Goal: Task Accomplishment & Management: Complete application form

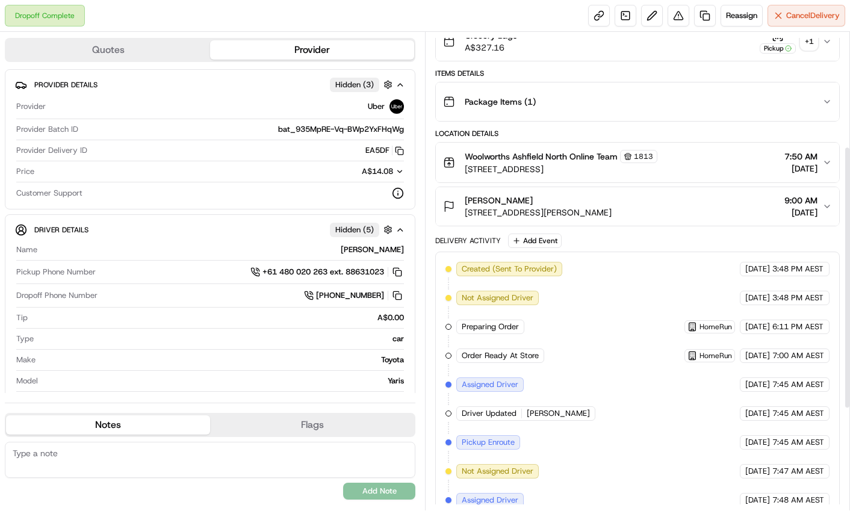
scroll to position [31, 0]
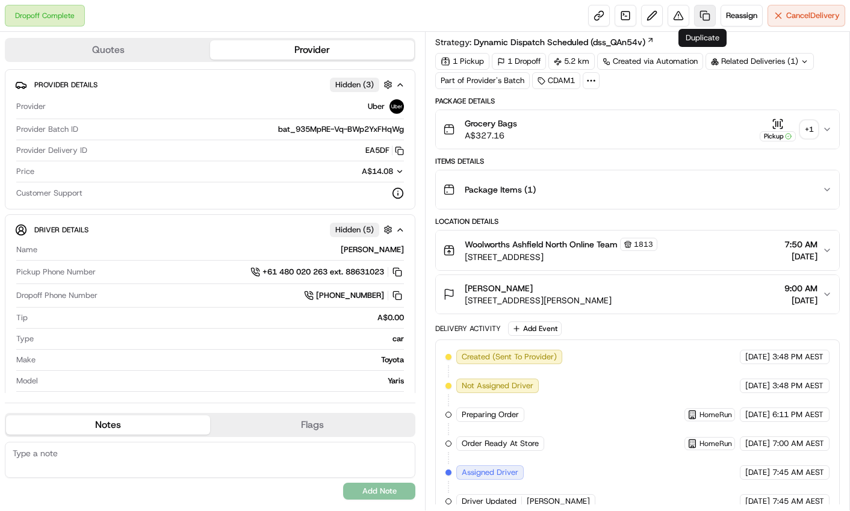
click at [698, 9] on link at bounding box center [705, 16] width 22 height 22
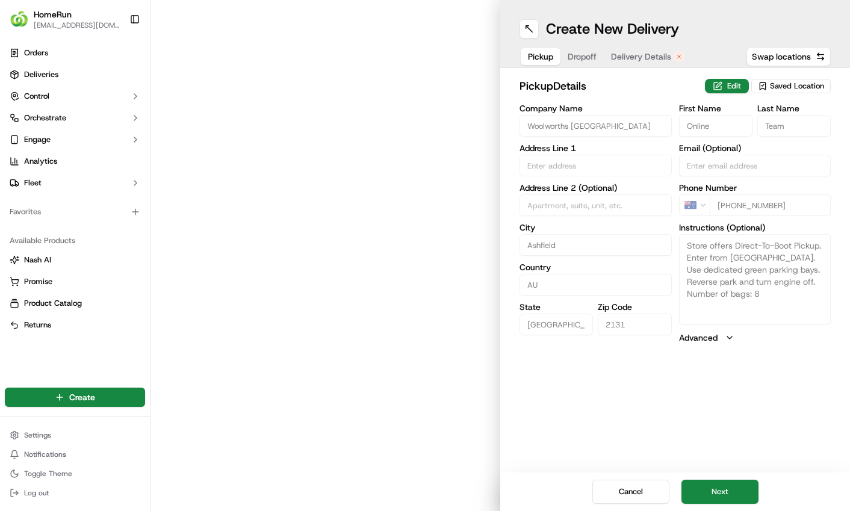
type input "202-242 Parramatta Road"
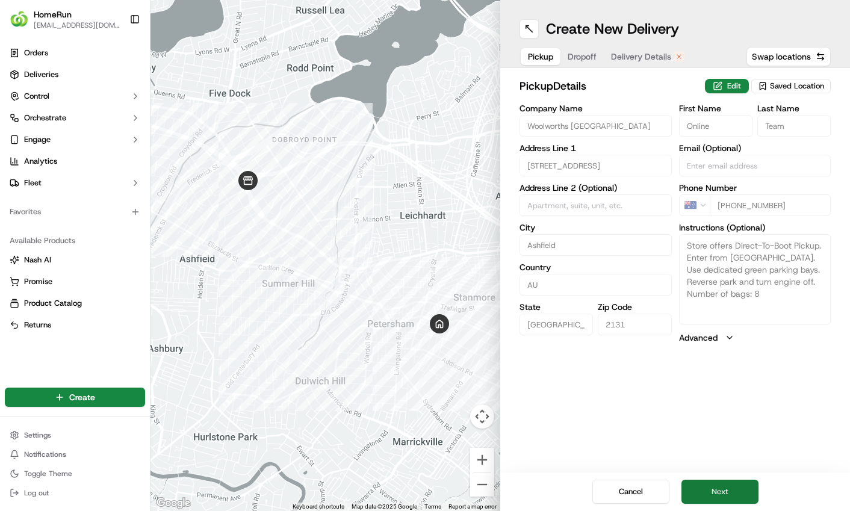
click at [714, 484] on button "Next" at bounding box center [720, 492] width 77 height 24
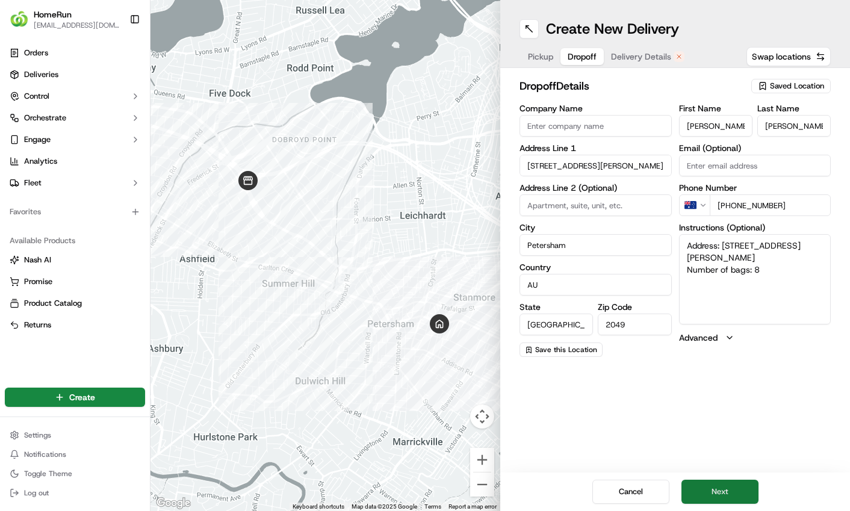
click at [713, 485] on button "Next" at bounding box center [720, 492] width 77 height 24
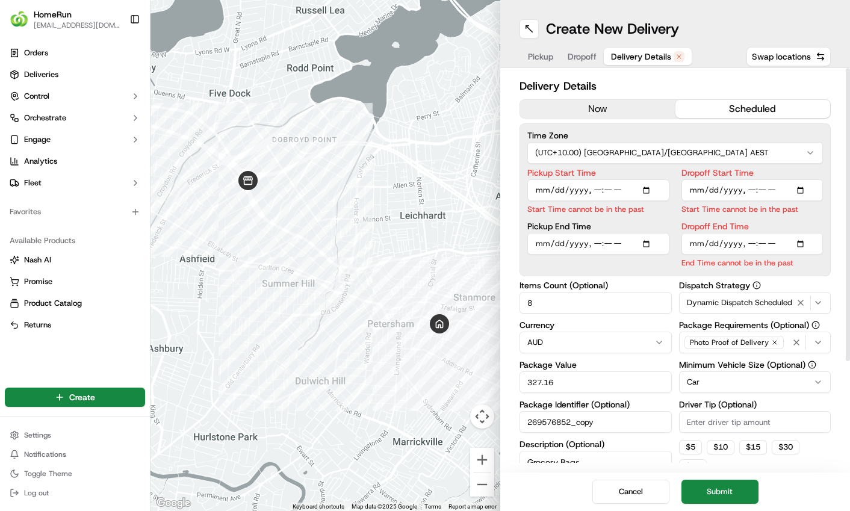
click at [707, 103] on button "scheduled" at bounding box center [752, 109] width 155 height 18
click at [609, 187] on input "Pickup Start Time" at bounding box center [598, 190] width 142 height 22
click at [650, 189] on input "Pickup Start Time" at bounding box center [598, 190] width 142 height 22
type input "2025-09-16T12:01"
click at [802, 174] on label "Dropoff Start Time" at bounding box center [753, 173] width 142 height 8
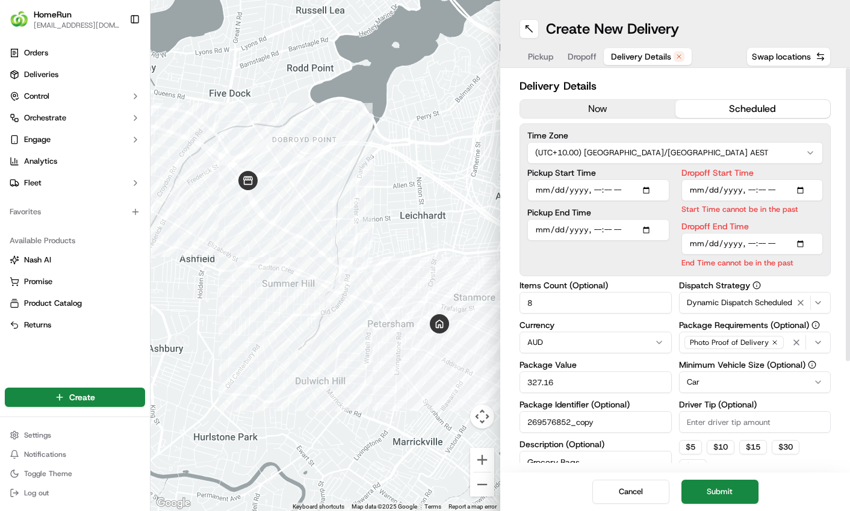
click at [802, 179] on input "Dropoff Start Time" at bounding box center [753, 190] width 142 height 22
click at [800, 188] on input "Dropoff Start Time" at bounding box center [753, 190] width 142 height 22
type input "2025-09-16T12:10"
click at [833, 178] on div "Delivery Details now scheduled Time Zone (UTC+10.00) Australia/Sydney AEST Pick…" at bounding box center [675, 270] width 350 height 405
click at [803, 241] on input "Dropoff End Time" at bounding box center [753, 244] width 142 height 22
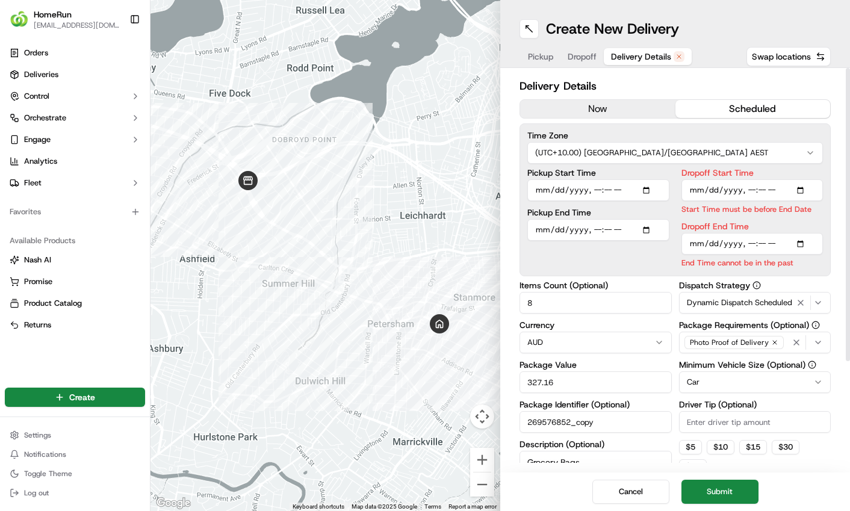
type input "2025-09-16T12:15"
click at [833, 260] on div "Delivery Details now scheduled Time Zone (UTC+10.00) Australia/Sydney AEST Pick…" at bounding box center [675, 270] width 350 height 405
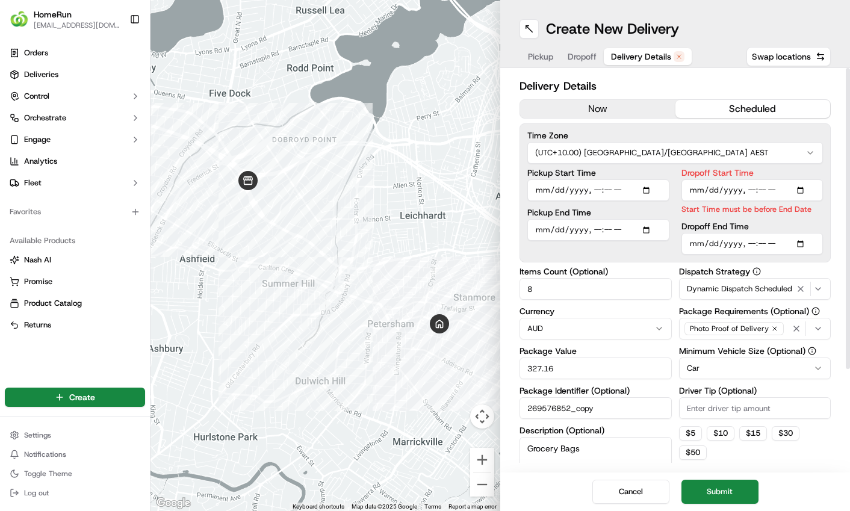
click at [769, 187] on input "Dropoff Start Time" at bounding box center [753, 190] width 142 height 22
click at [800, 185] on input "Dropoff Start Time" at bounding box center [753, 190] width 142 height 22
type input "2025-09-16T12:02"
click at [833, 219] on div "Delivery Details now scheduled Time Zone (UTC+10.00) Australia/Sydney AEST Pick…" at bounding box center [675, 270] width 350 height 405
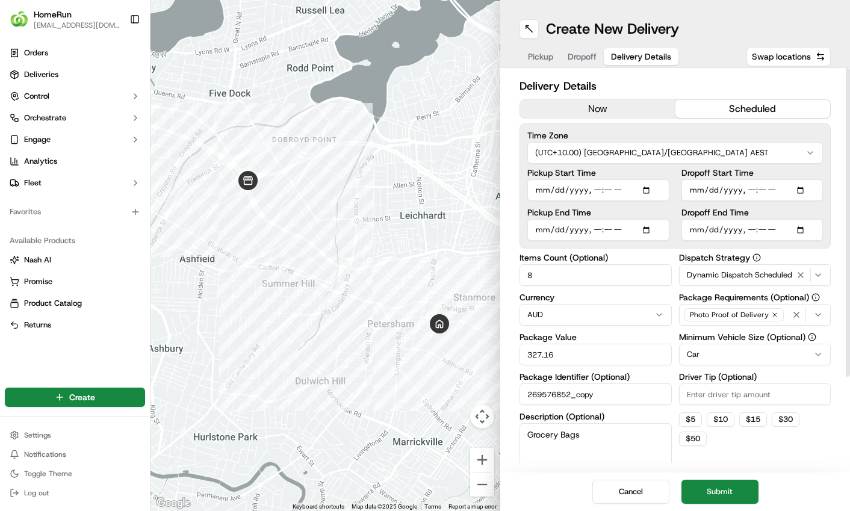
click at [762, 226] on input "Dropoff End Time" at bounding box center [753, 230] width 142 height 22
click at [802, 229] on input "Dropoff End Time" at bounding box center [753, 230] width 142 height 22
type input "2025-09-16T12:30"
click at [833, 255] on div "Delivery Details now scheduled Time Zone (UTC+10.00) Australia/Sydney AEST Pick…" at bounding box center [675, 270] width 350 height 405
click at [731, 488] on button "Submit" at bounding box center [720, 492] width 77 height 24
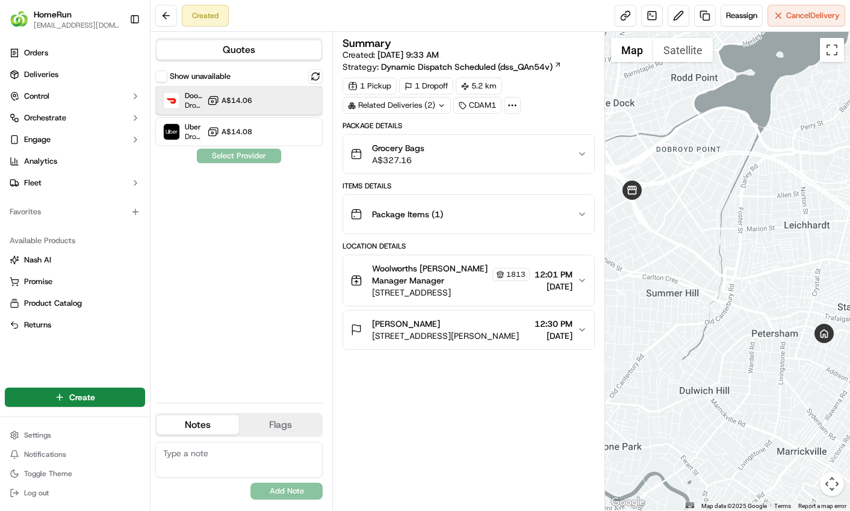
click at [279, 100] on div at bounding box center [286, 100] width 14 height 14
click at [247, 155] on button "Assign Provider" at bounding box center [238, 156] width 85 height 14
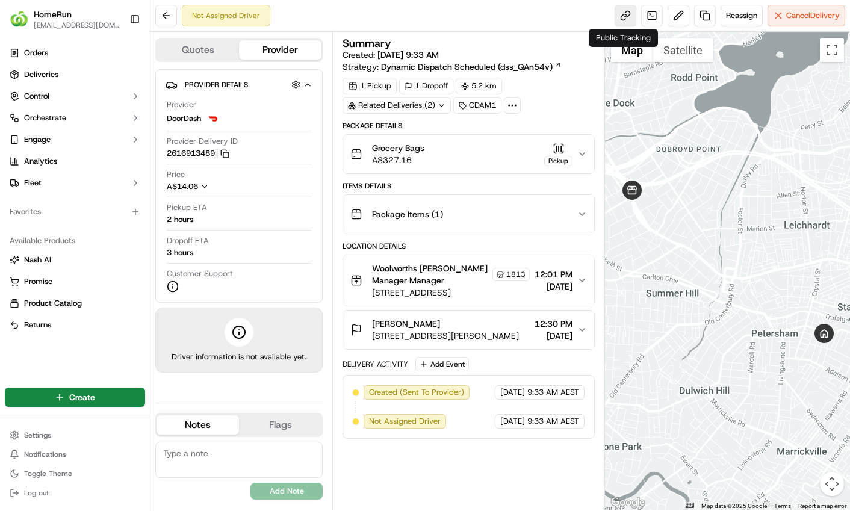
click at [627, 8] on link at bounding box center [626, 16] width 22 height 22
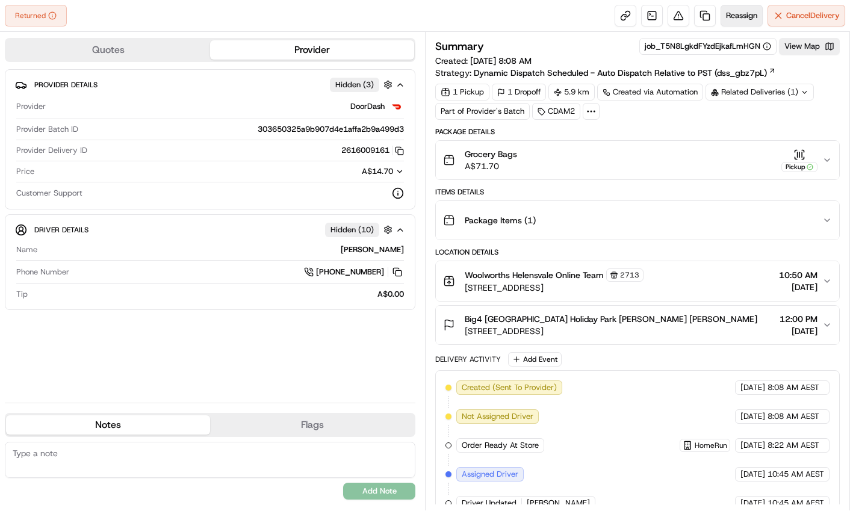
click at [736, 14] on span "Reassign" at bounding box center [741, 15] width 31 height 11
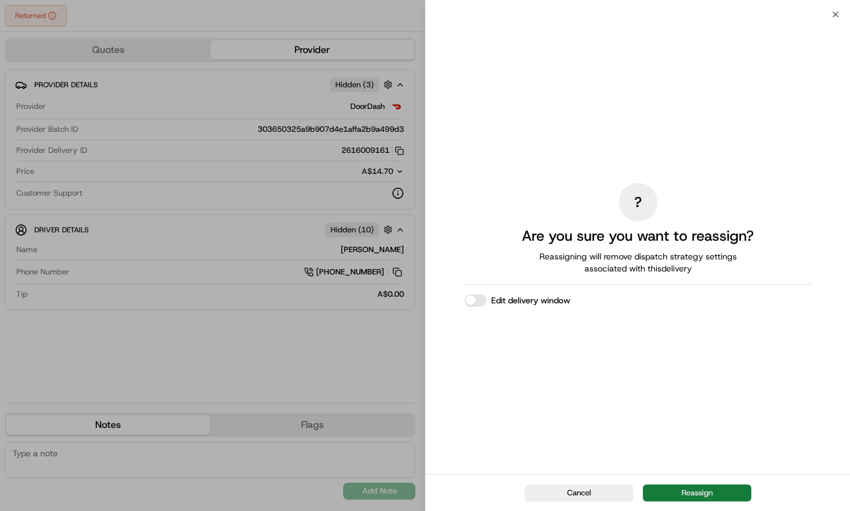
click at [676, 492] on button "Reassign" at bounding box center [697, 493] width 108 height 17
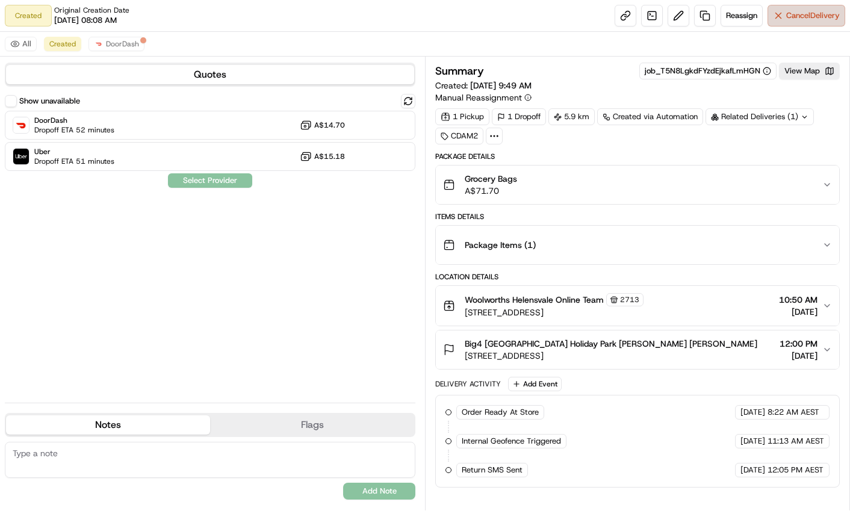
click at [786, 8] on button "Cancel Delivery" at bounding box center [807, 16] width 78 height 22
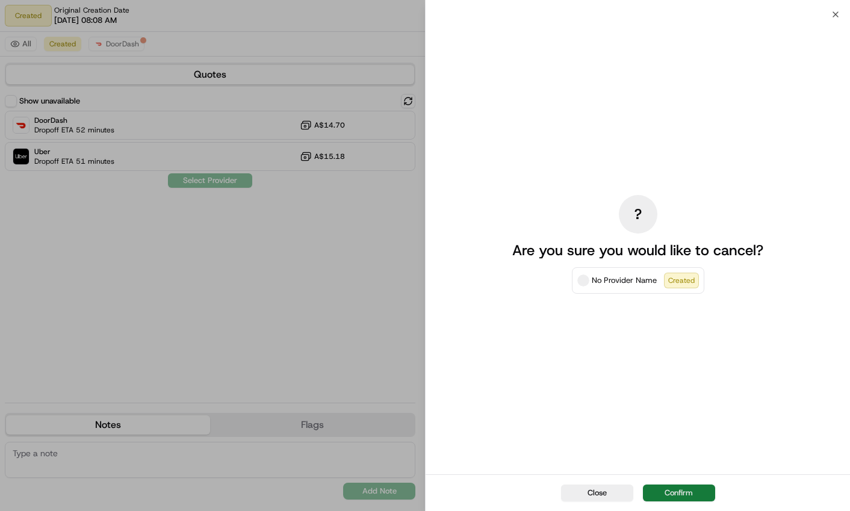
click at [683, 492] on button "Confirm" at bounding box center [679, 493] width 72 height 17
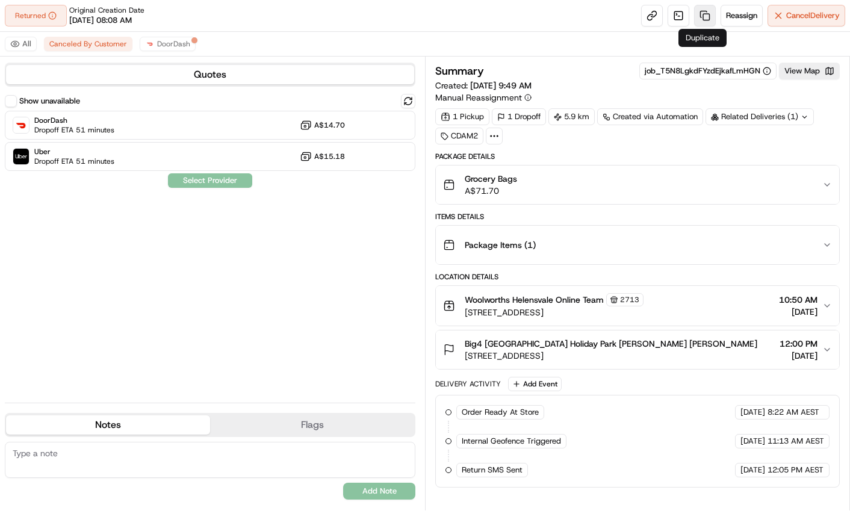
click at [699, 11] on link at bounding box center [705, 16] width 22 height 22
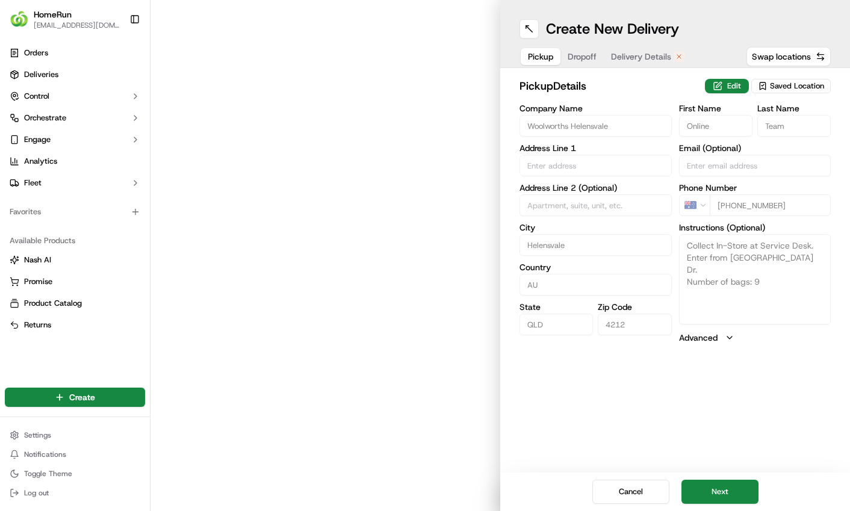
type input "[STREET_ADDRESS]"
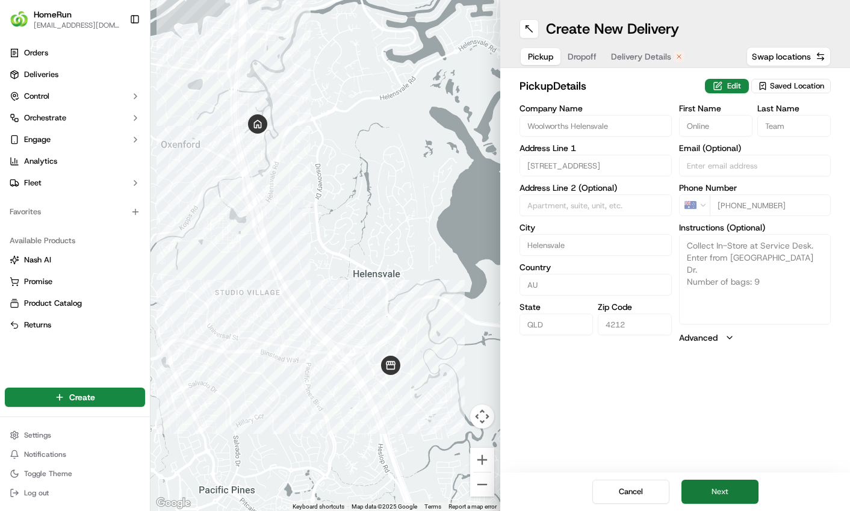
click at [709, 489] on button "Next" at bounding box center [720, 492] width 77 height 24
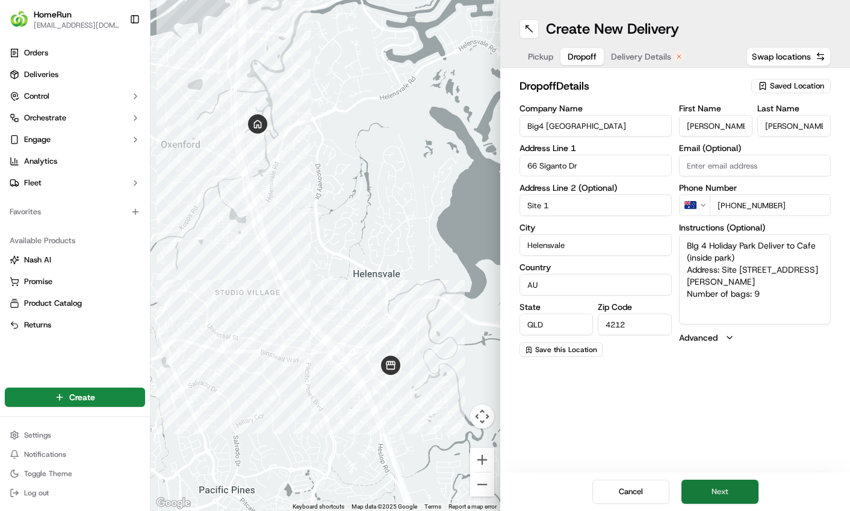
click at [709, 489] on button "Next" at bounding box center [720, 492] width 77 height 24
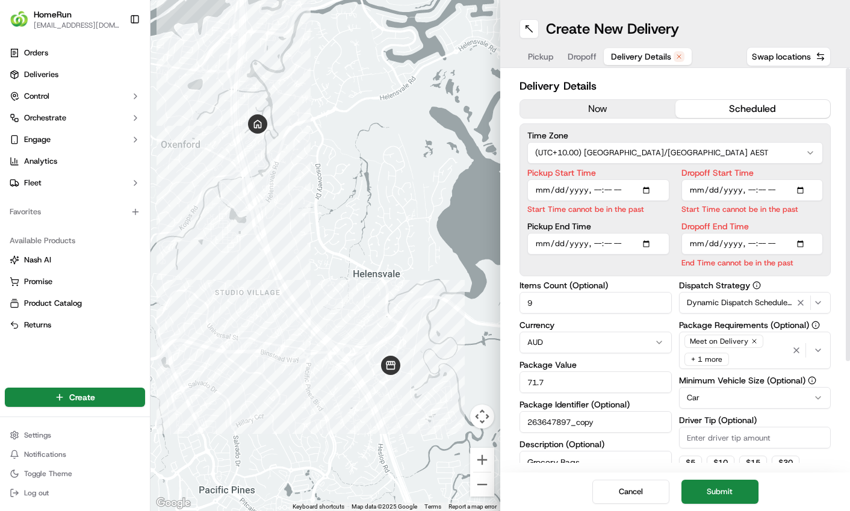
click at [727, 105] on button "scheduled" at bounding box center [752, 109] width 155 height 18
click at [553, 188] on input "Pickup Start Time" at bounding box center [598, 190] width 142 height 22
click at [539, 189] on input "Pickup Start Time" at bounding box center [598, 190] width 142 height 22
click at [651, 190] on input "Pickup Start Time" at bounding box center [598, 190] width 142 height 22
type input "[DATE]T09:00"
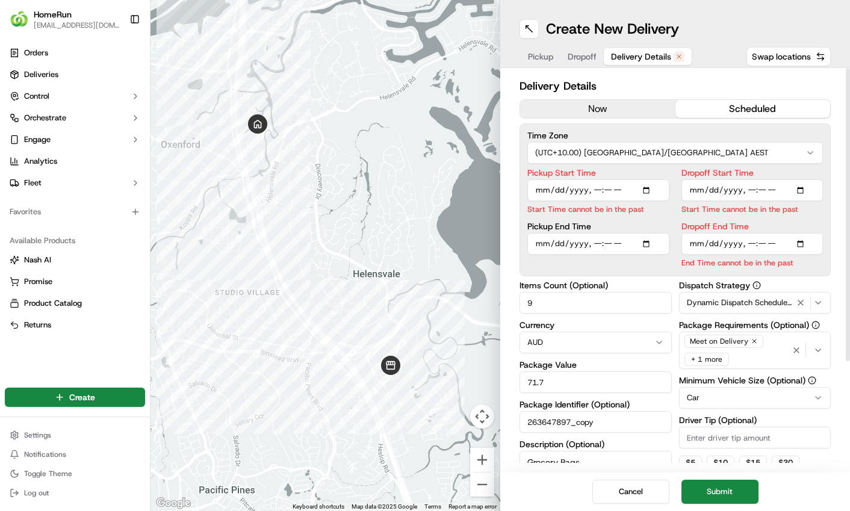
click at [840, 204] on div "Delivery Details now scheduled Time Zone (UTC+10.00) [GEOGRAPHIC_DATA]/[GEOGRAP…" at bounding box center [675, 270] width 350 height 405
click at [802, 183] on input "Dropoff Start Time" at bounding box center [753, 190] width 142 height 22
click at [803, 189] on input "Dropoff Start Time" at bounding box center [753, 190] width 142 height 22
type input "[DATE]T09:01"
click at [839, 216] on div "Delivery Details now scheduled Time Zone (UTC+10.00) [GEOGRAPHIC_DATA]/[GEOGRAP…" at bounding box center [675, 270] width 350 height 405
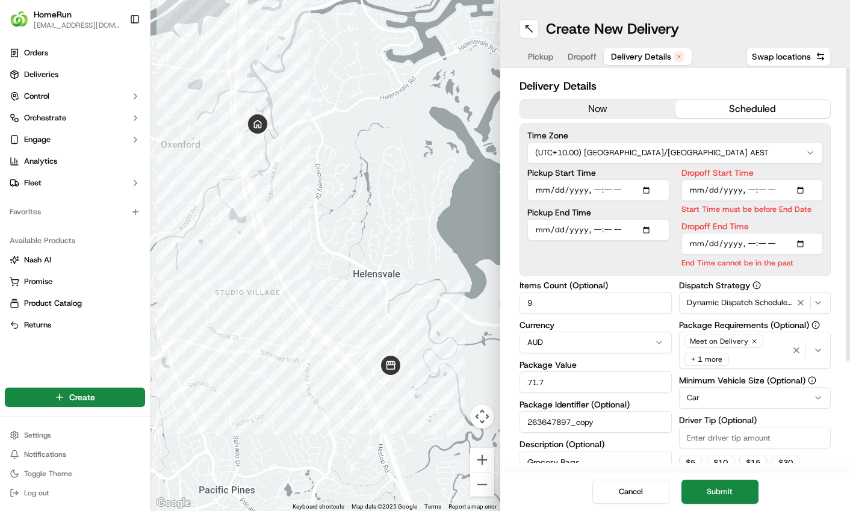
click at [801, 241] on input "Dropoff End Time" at bounding box center [753, 244] width 142 height 22
type input "[DATE]T09:30"
click at [845, 261] on div "Delivery Details now scheduled Time Zone (UTC+10.00) [GEOGRAPHIC_DATA]/[GEOGRAP…" at bounding box center [675, 270] width 350 height 405
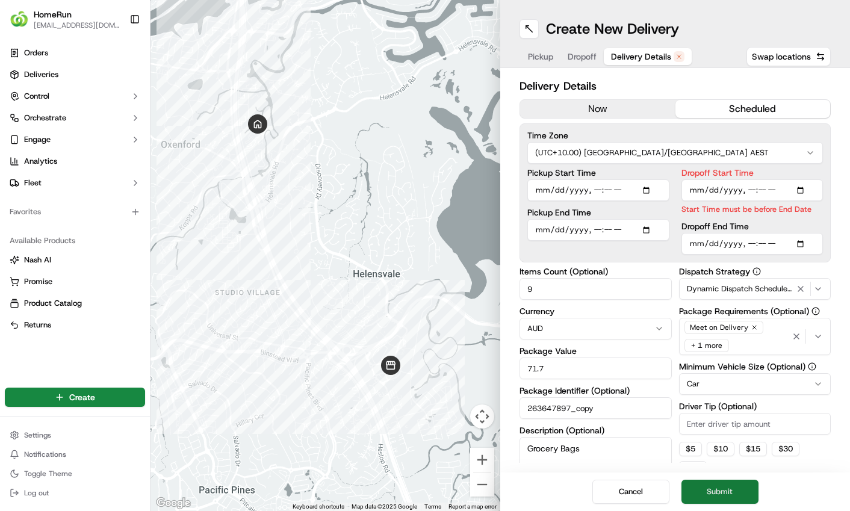
click at [728, 494] on button "Submit" at bounding box center [720, 492] width 77 height 24
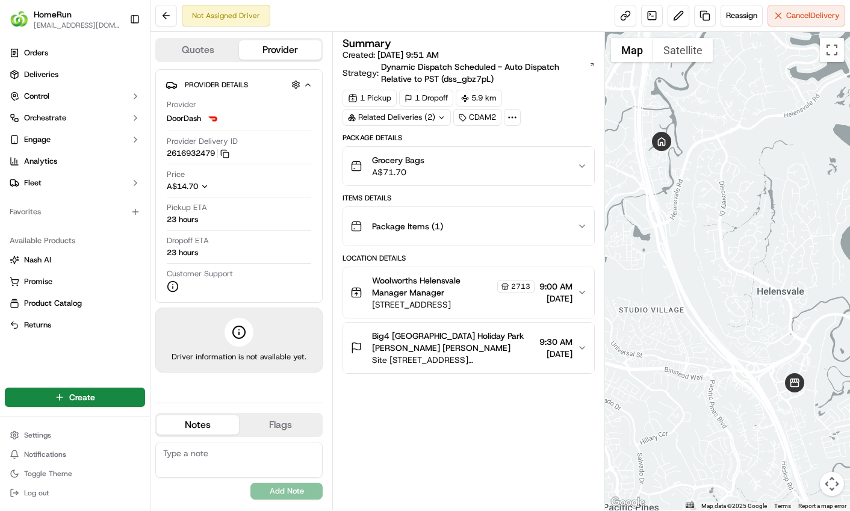
click at [193, 423] on button "Notes" at bounding box center [198, 424] width 82 height 19
click at [257, 456] on textarea at bounding box center [238, 460] width 167 height 36
paste textarea "Drop at Reception area"
type textarea "Drop at Reception area"
click at [278, 492] on button "Add Note" at bounding box center [286, 491] width 72 height 17
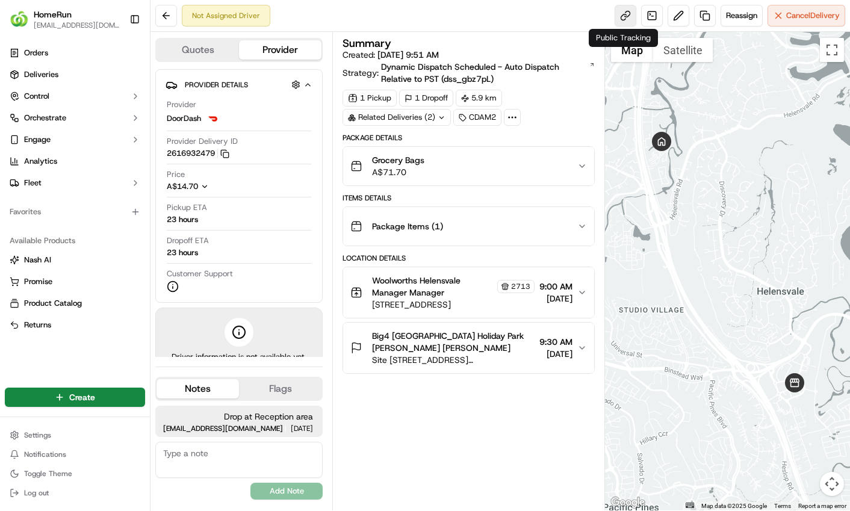
click at [623, 10] on link at bounding box center [626, 16] width 22 height 22
